Goal: Find specific page/section

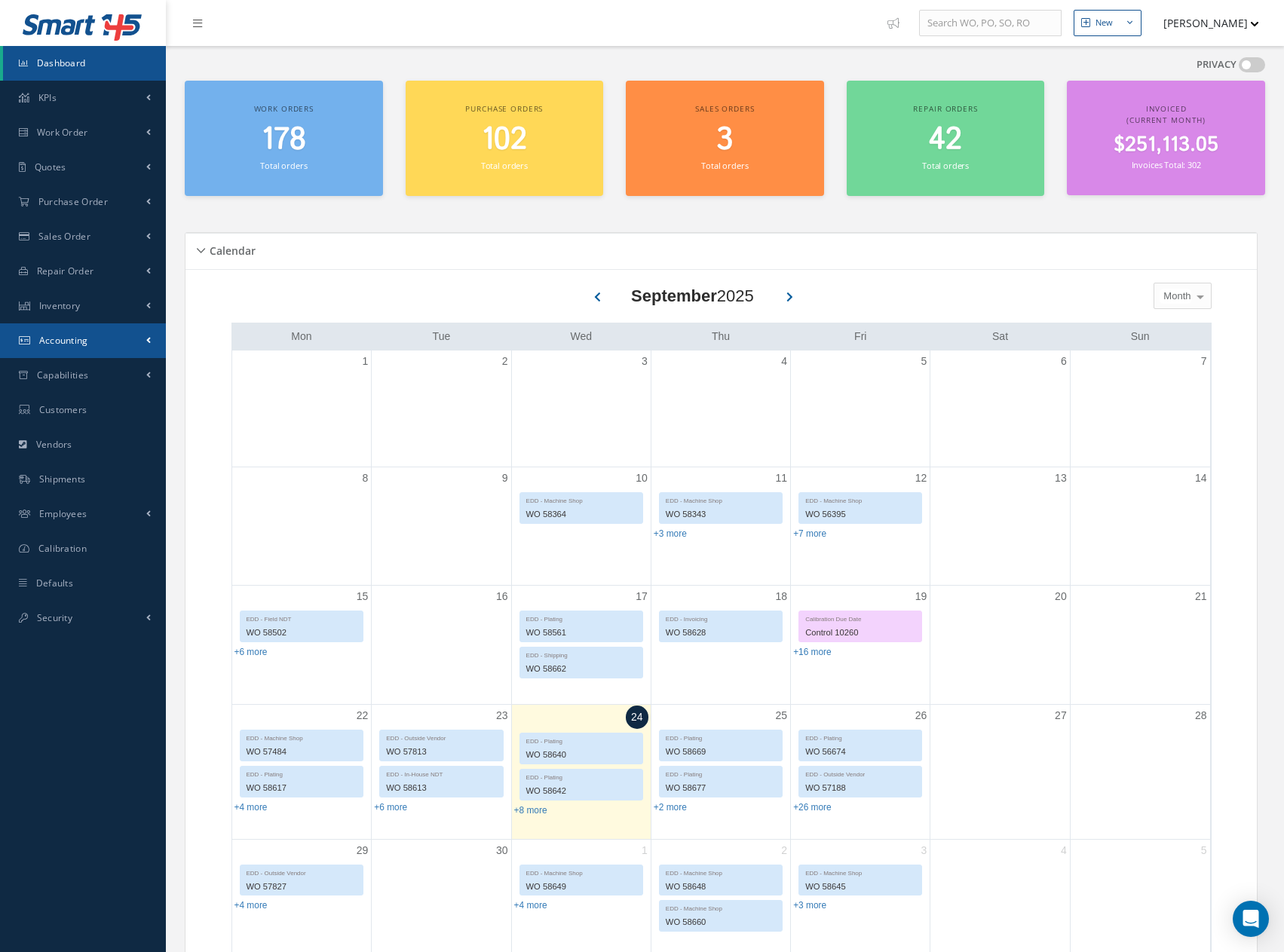
click at [58, 343] on span "Accounting" at bounding box center [64, 340] width 49 height 13
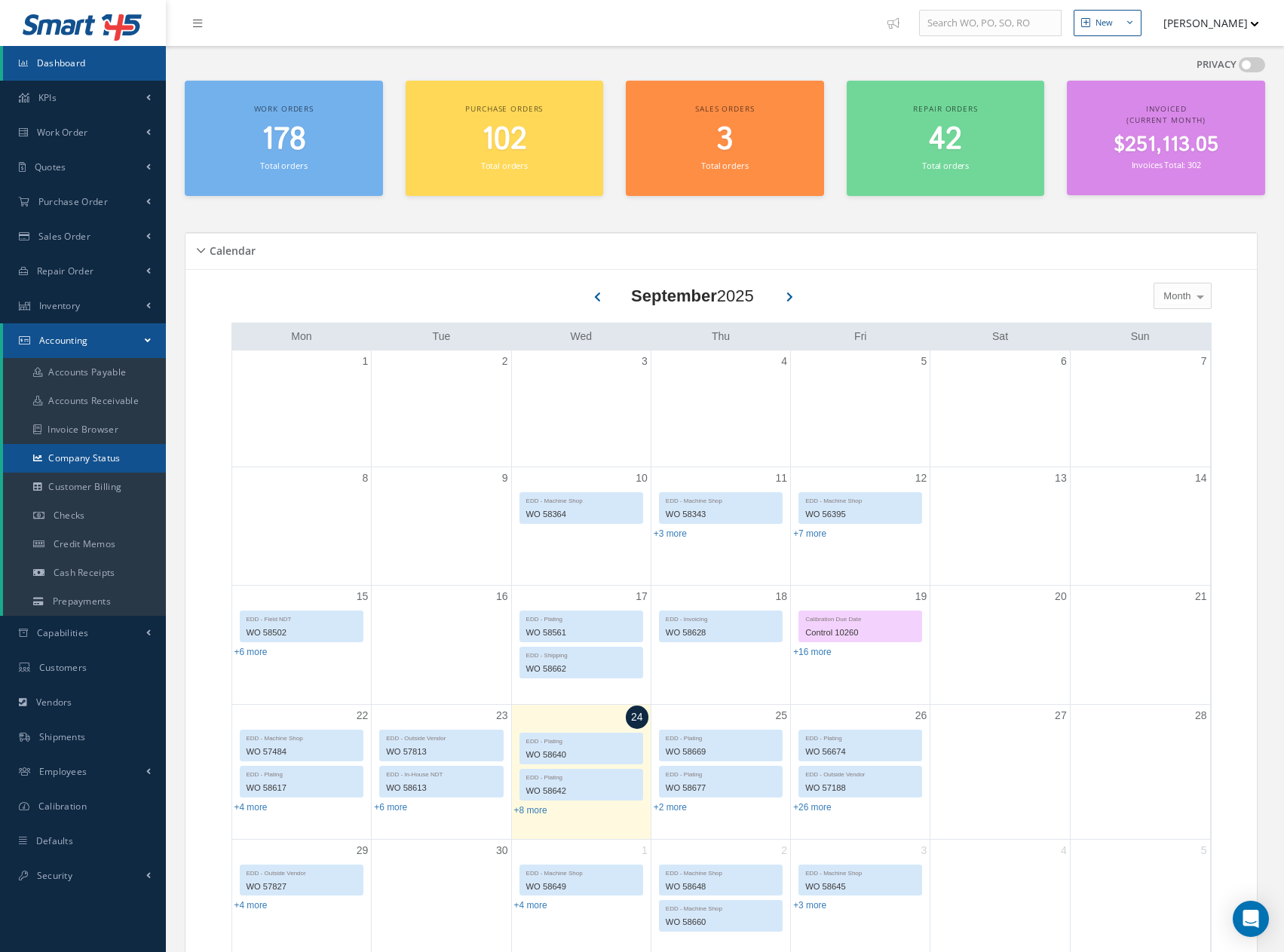
click at [81, 462] on link "Company Status" at bounding box center [84, 458] width 163 height 28
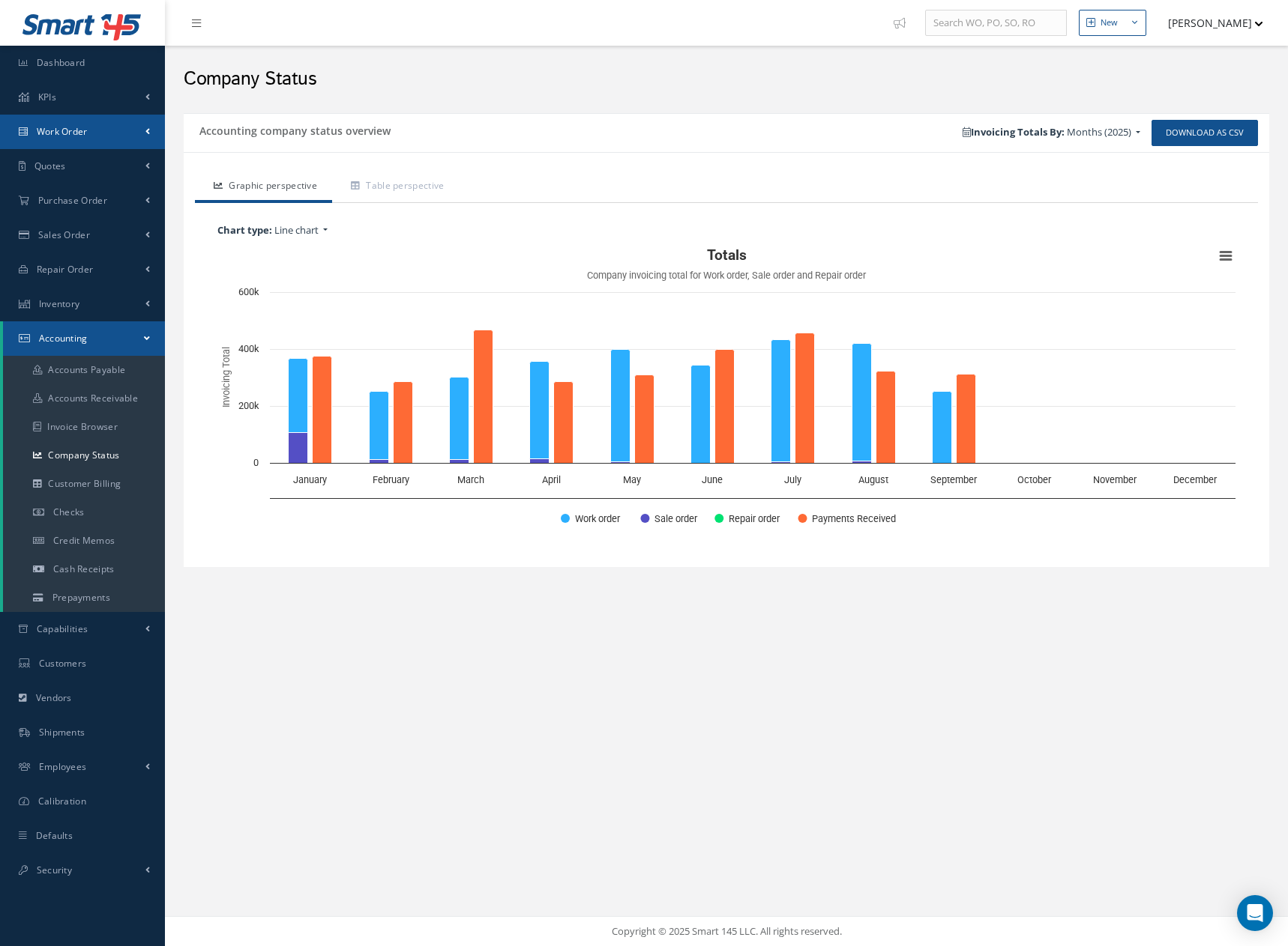
click at [57, 133] on span "Work Order" at bounding box center [62, 131] width 51 height 12
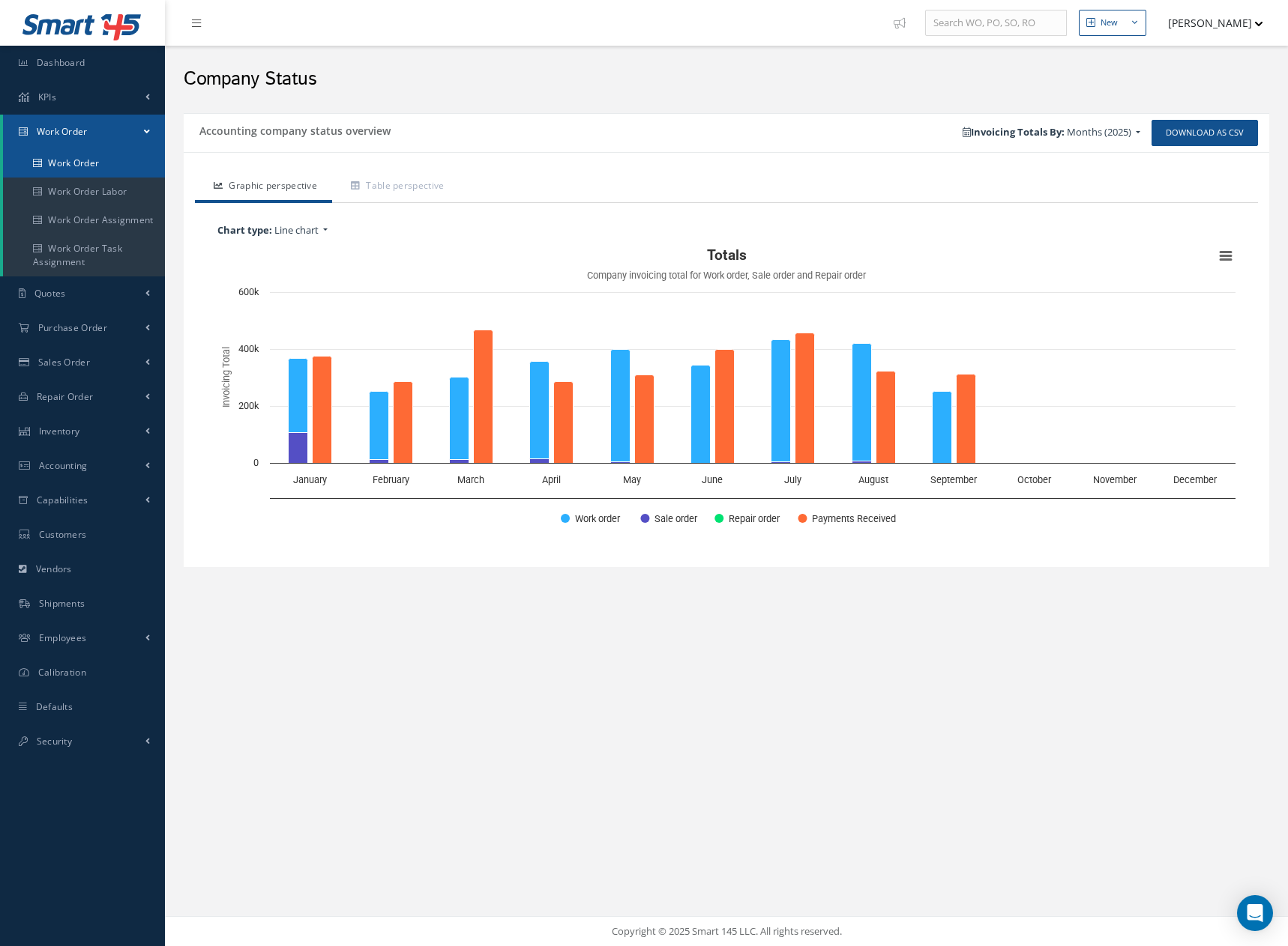
click at [66, 164] on link "Work Order" at bounding box center [84, 163] width 162 height 28
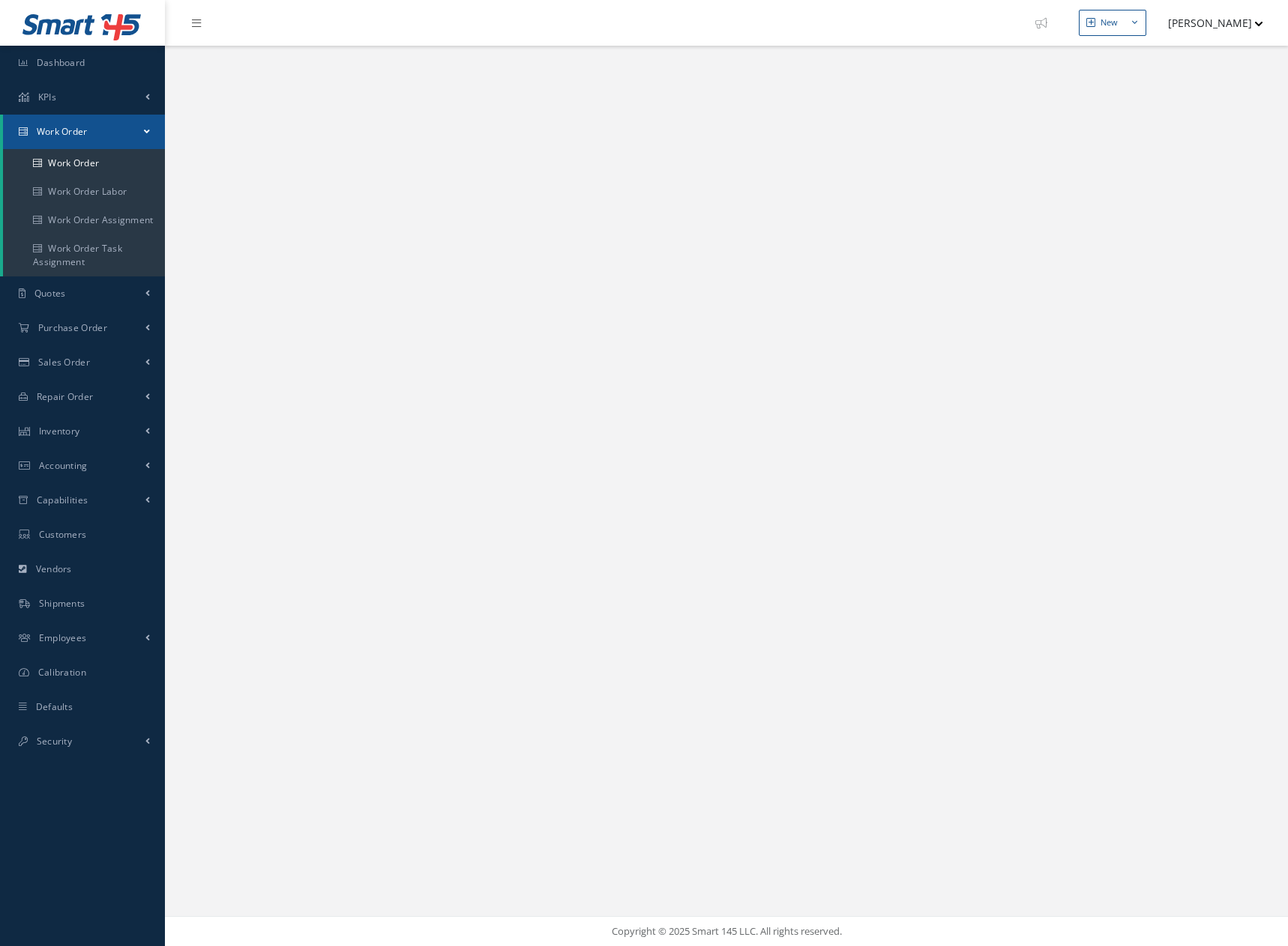
select select "25"
